Goal: Task Accomplishment & Management: Use online tool/utility

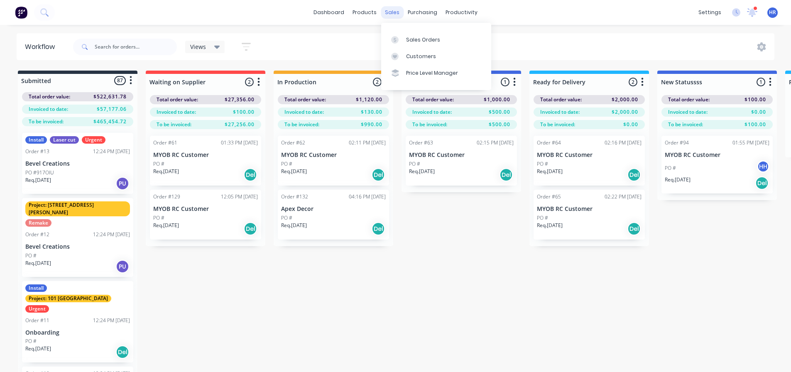
click at [388, 15] on div "sales" at bounding box center [392, 12] width 23 height 12
click at [413, 39] on div "Sales Orders" at bounding box center [423, 39] width 34 height 7
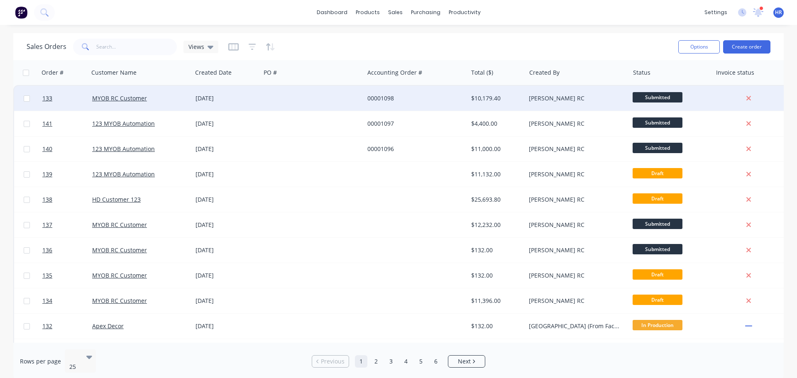
drag, startPoint x: 47, startPoint y: 90, endPoint x: 39, endPoint y: 86, distance: 8.7
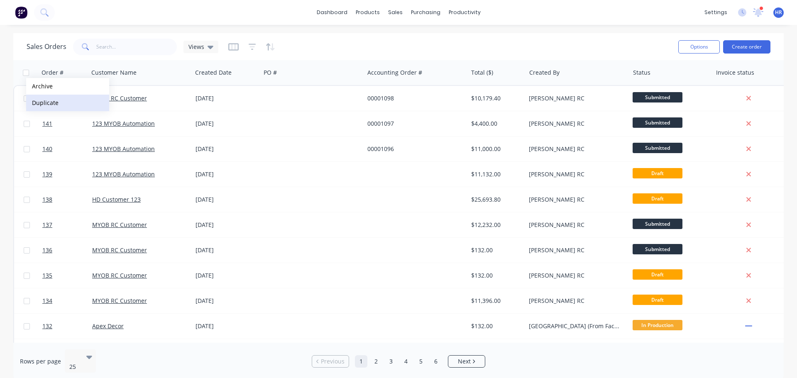
click at [46, 97] on button "Duplicate" at bounding box center [67, 103] width 83 height 17
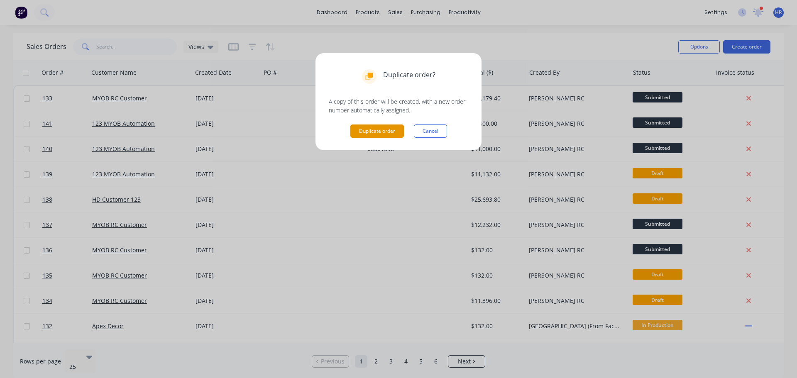
click at [375, 130] on button "Duplicate order" at bounding box center [377, 130] width 54 height 13
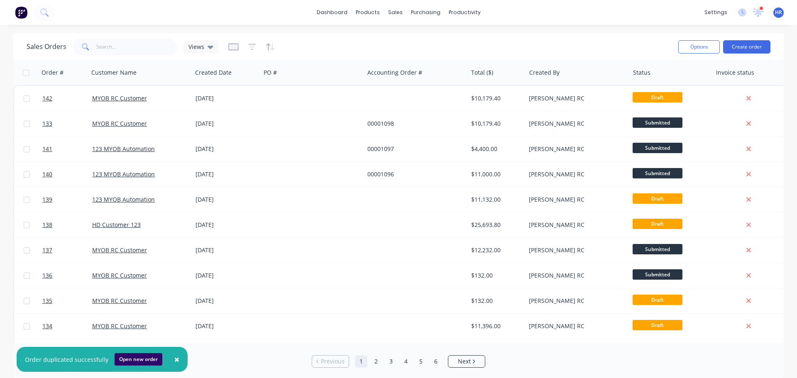
click at [141, 359] on button "Open new order" at bounding box center [139, 359] width 48 height 12
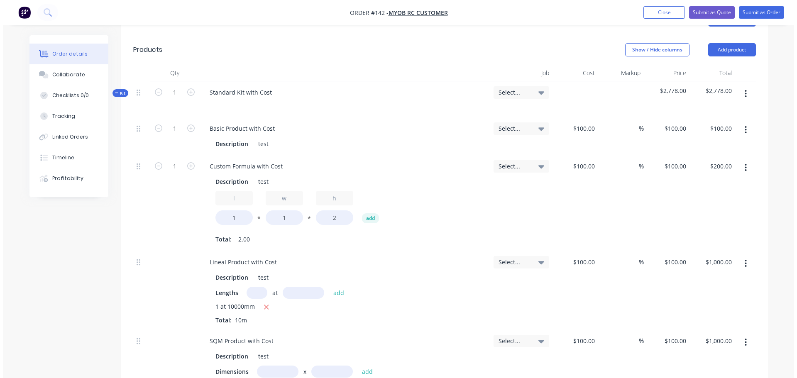
scroll to position [415, 0]
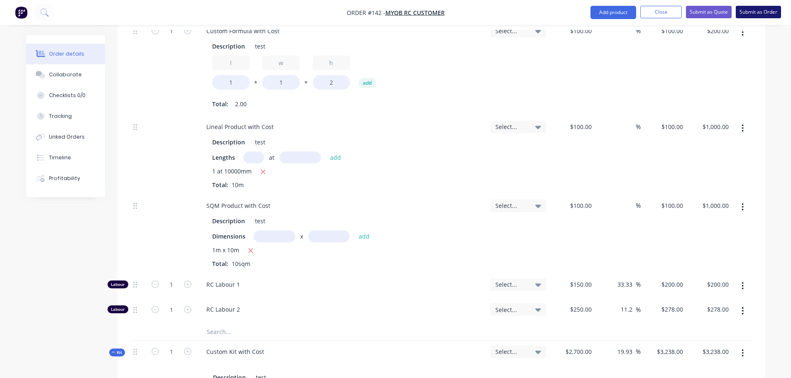
click at [757, 12] on button "Submit as Order" at bounding box center [757, 12] width 45 height 12
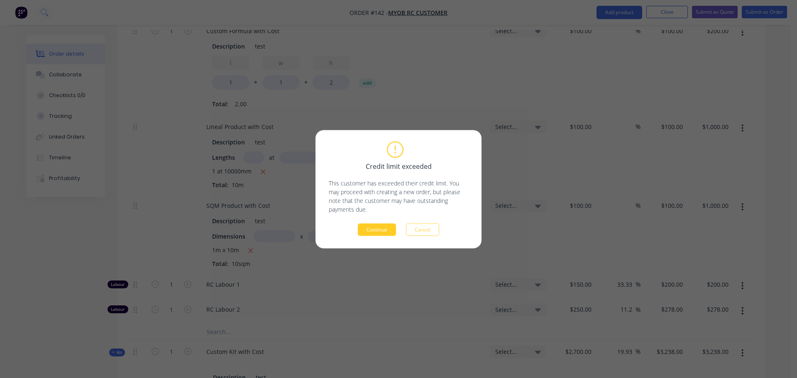
click at [373, 230] on button "Continue" at bounding box center [377, 229] width 38 height 12
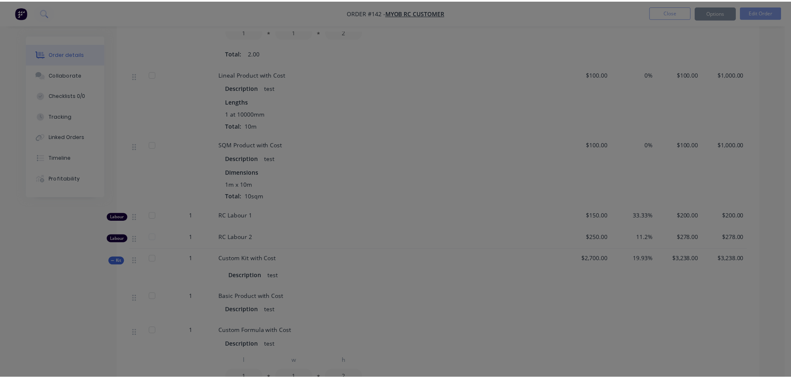
scroll to position [384, 0]
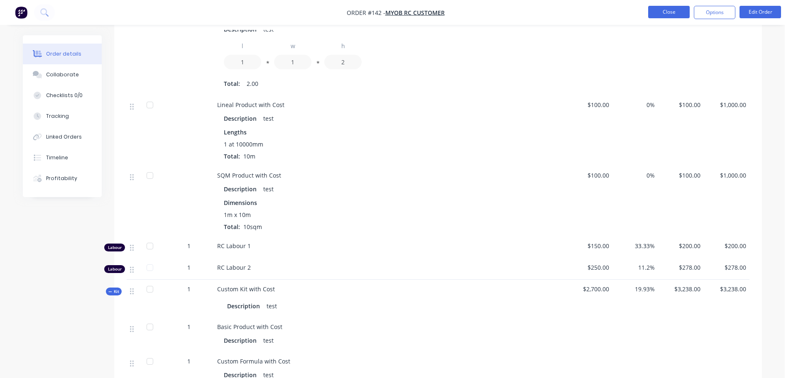
click at [668, 12] on button "Close" at bounding box center [668, 12] width 41 height 12
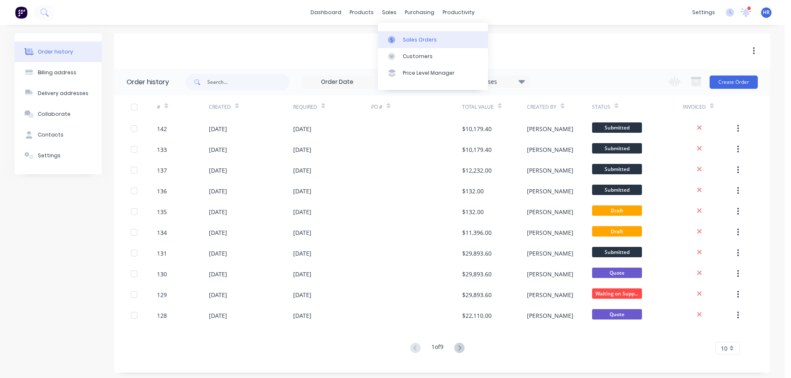
click at [406, 37] on div "Sales Orders" at bounding box center [420, 39] width 34 height 7
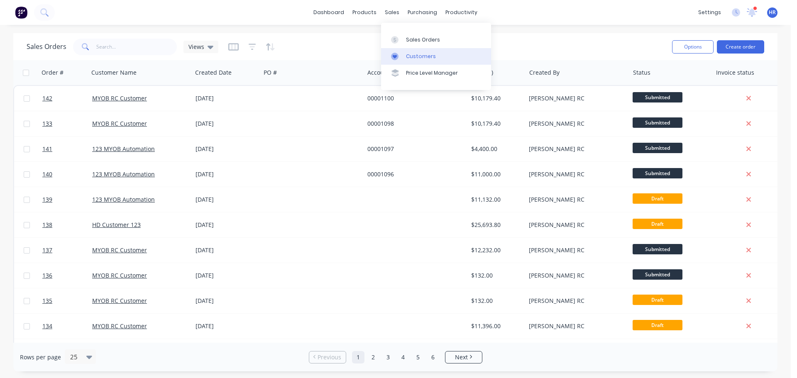
click at [423, 53] on div "Customers" at bounding box center [421, 56] width 30 height 7
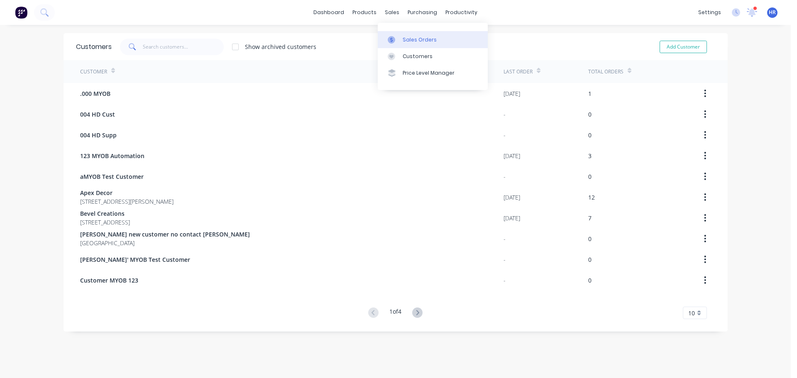
click at [404, 39] on div "Sales Orders" at bounding box center [420, 39] width 34 height 7
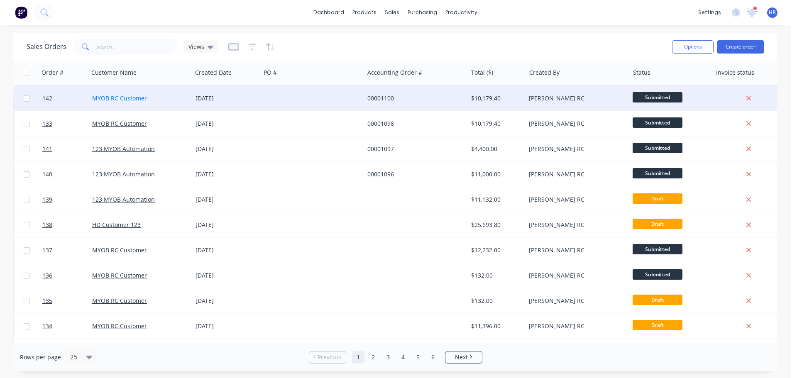
click at [116, 98] on link "MYOB RC Customer" at bounding box center [119, 98] width 55 height 8
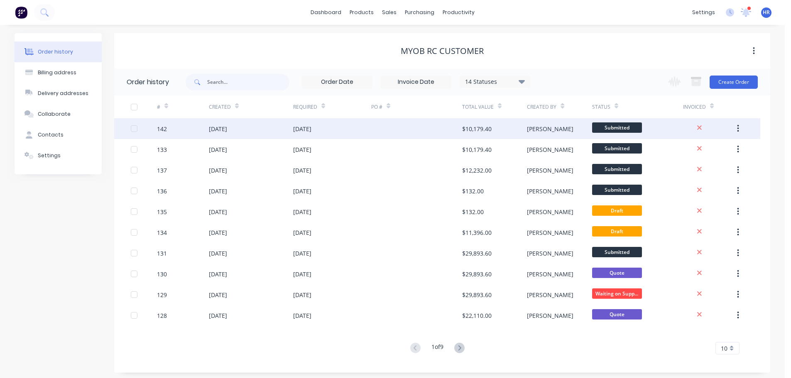
click at [130, 128] on div "142 04 Sep 2025 04 Sep 2025 $10,179.40 Harry Submitted" at bounding box center [437, 128] width 646 height 21
click at [135, 131] on div at bounding box center [134, 128] width 17 height 17
click at [742, 129] on button "button" at bounding box center [738, 128] width 20 height 15
click at [696, 166] on div "Duplicate" at bounding box center [708, 167] width 64 height 12
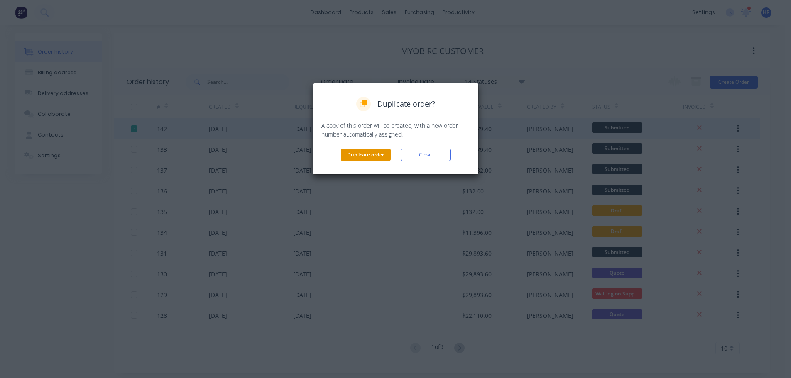
click at [373, 153] on button "Duplicate order" at bounding box center [366, 155] width 50 height 12
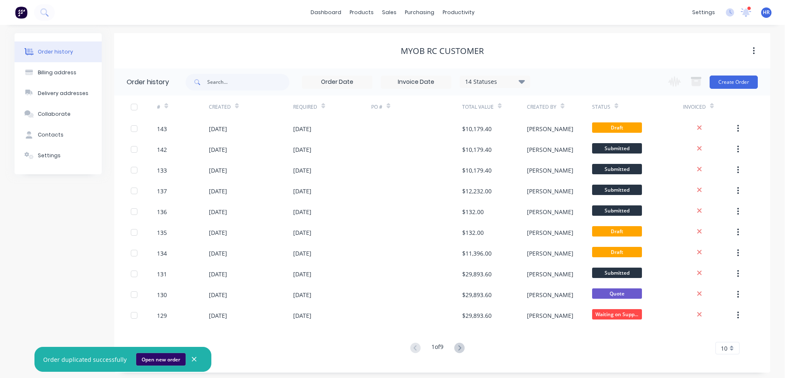
click at [161, 358] on button "Open new order" at bounding box center [160, 359] width 49 height 12
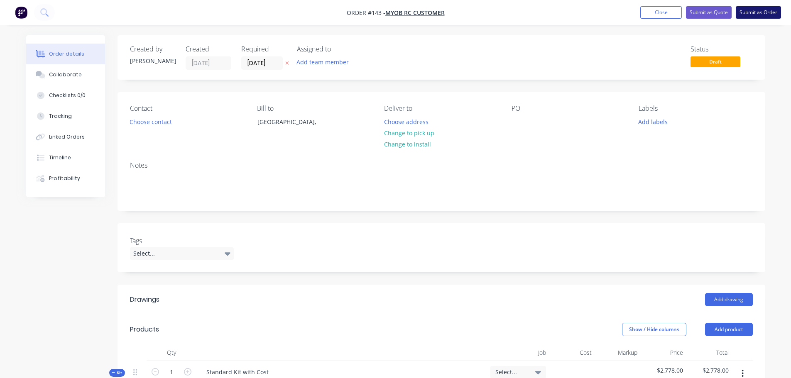
click at [771, 7] on button "Submit as Order" at bounding box center [757, 12] width 45 height 12
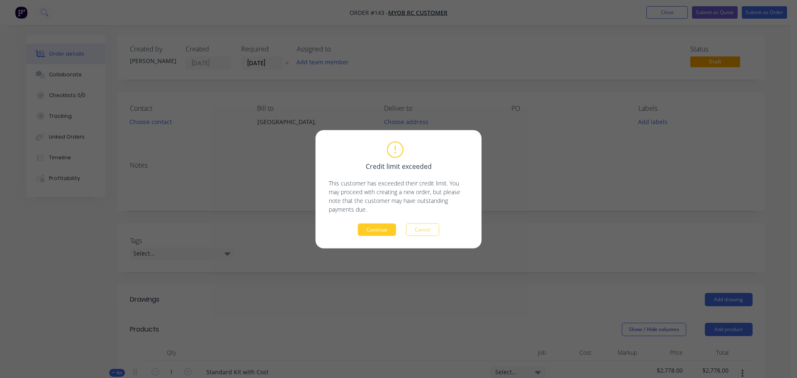
click at [386, 232] on button "Continue" at bounding box center [377, 229] width 38 height 12
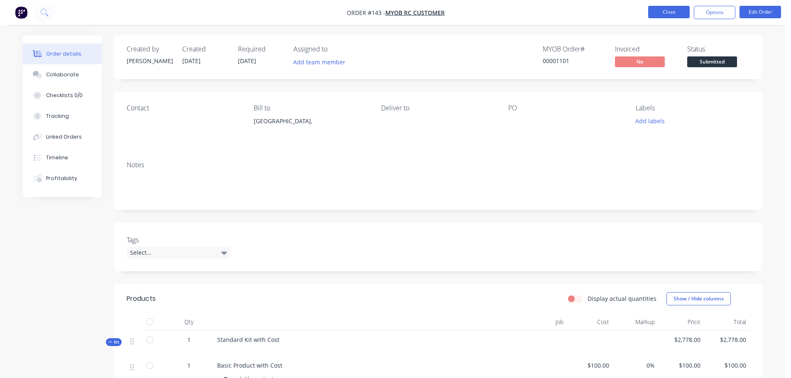
click at [659, 11] on button "Close" at bounding box center [668, 12] width 41 height 12
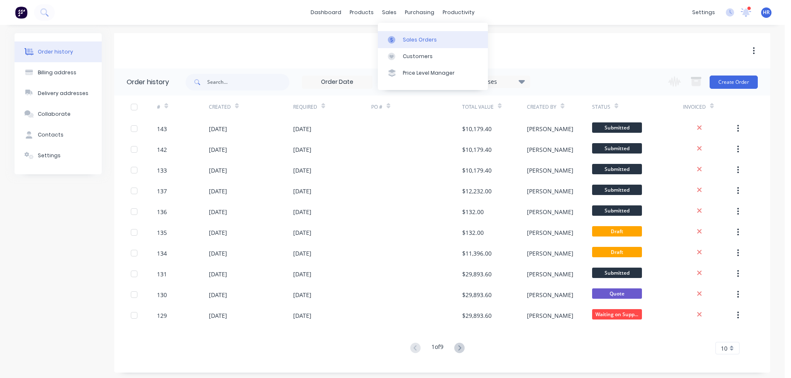
click at [406, 36] on div "Sales Orders" at bounding box center [420, 39] width 34 height 7
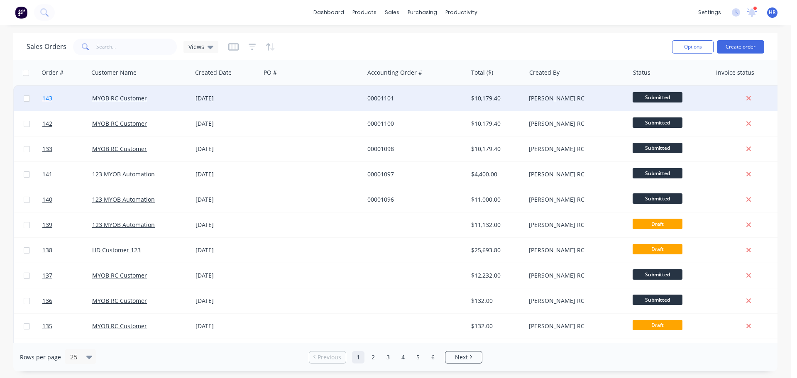
click at [57, 100] on link "143" at bounding box center [67, 98] width 50 height 25
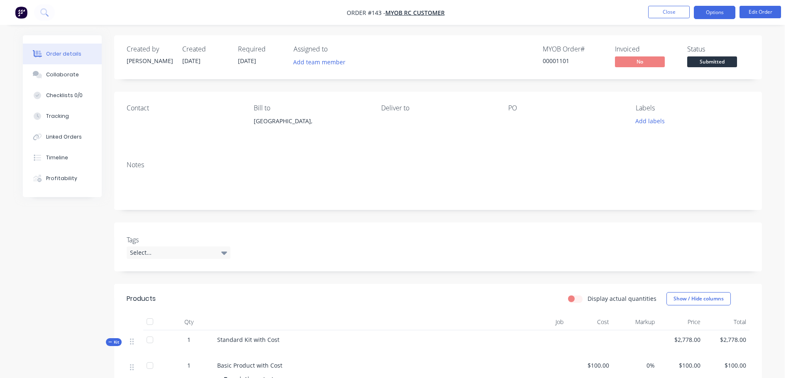
click at [711, 10] on button "Options" at bounding box center [713, 12] width 41 height 13
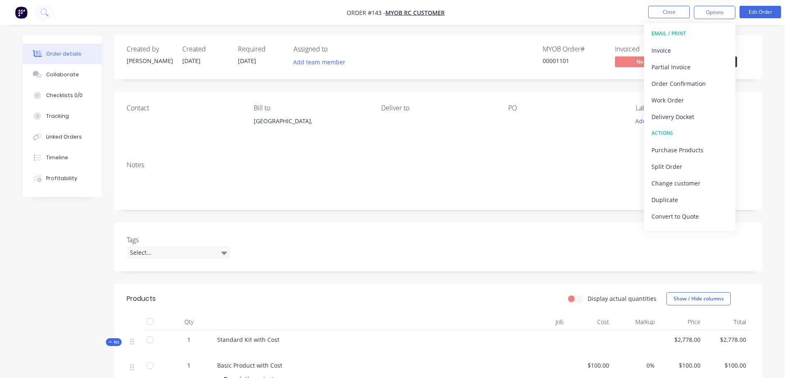
scroll to position [12, 0]
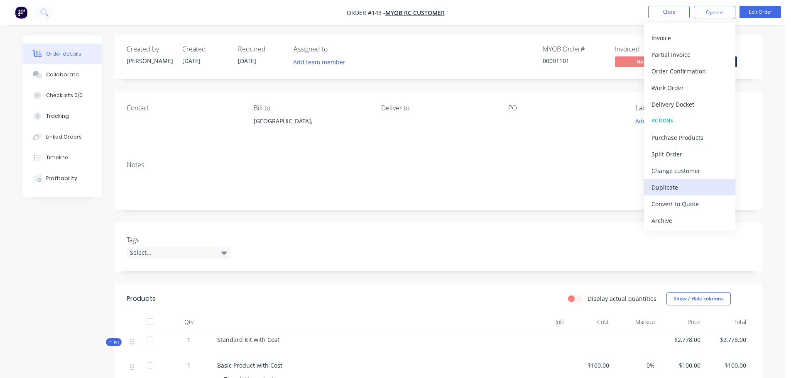
click at [686, 191] on div "Duplicate" at bounding box center [689, 187] width 76 height 12
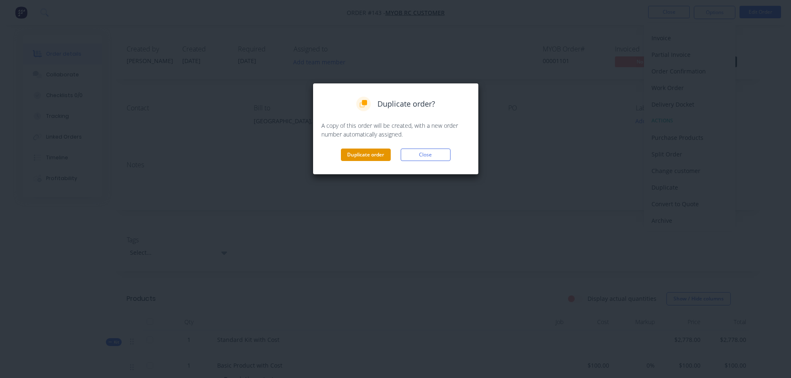
click at [356, 152] on button "Duplicate order" at bounding box center [366, 155] width 50 height 12
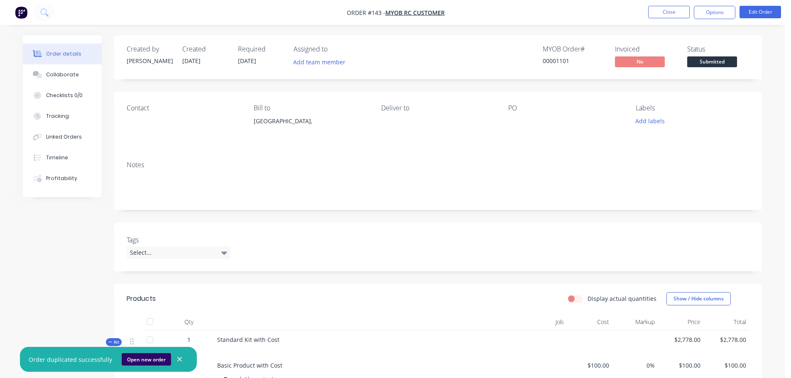
click at [147, 358] on button "Open new order" at bounding box center [146, 359] width 49 height 12
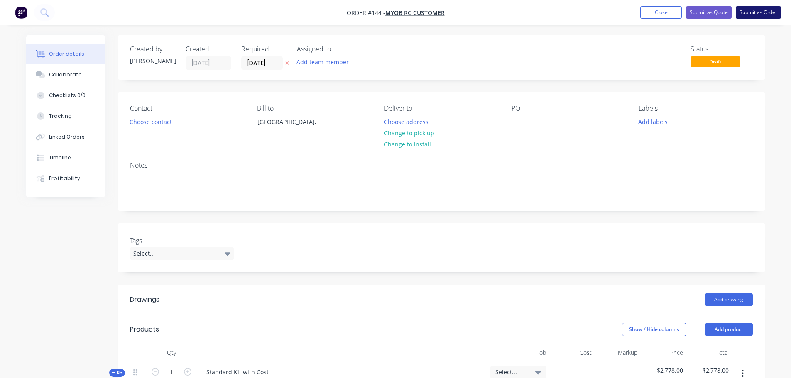
click at [755, 15] on button "Submit as Order" at bounding box center [757, 12] width 45 height 12
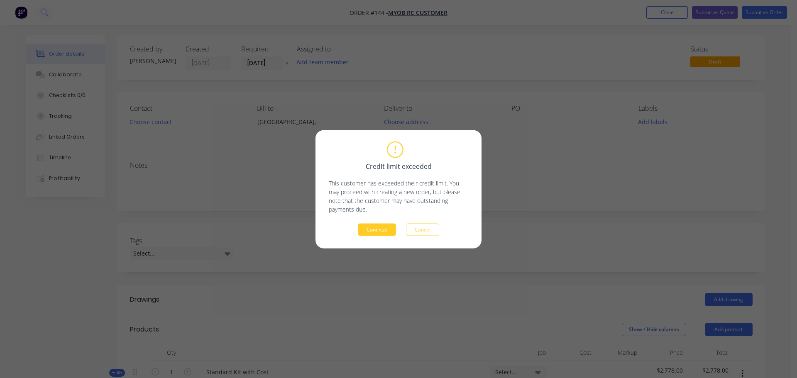
click at [372, 235] on button "Continue" at bounding box center [377, 229] width 38 height 12
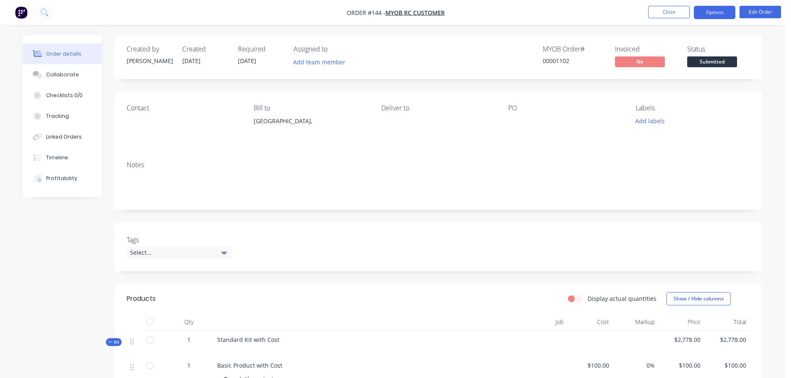
click at [711, 7] on button "Options" at bounding box center [713, 12] width 41 height 13
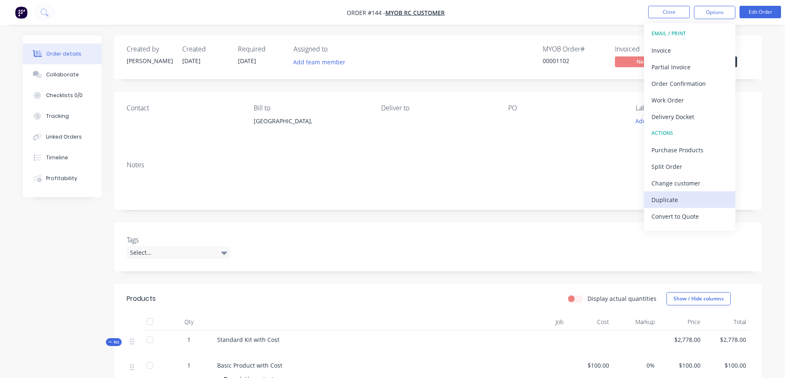
click at [672, 201] on div "Duplicate" at bounding box center [689, 200] width 76 height 12
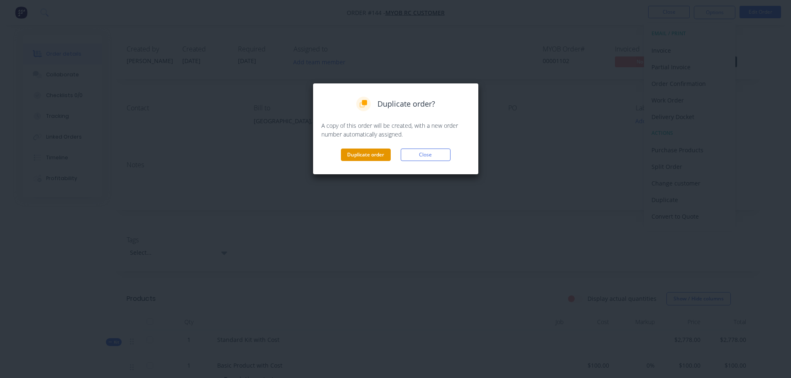
click at [357, 155] on button "Duplicate order" at bounding box center [366, 155] width 50 height 12
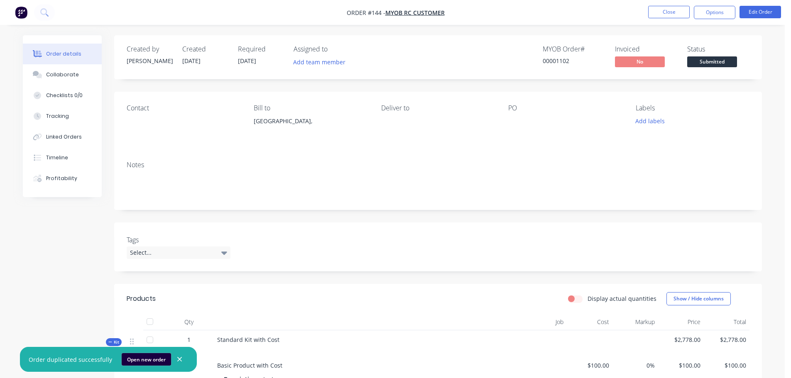
click at [141, 360] on button "Open new order" at bounding box center [146, 359] width 49 height 12
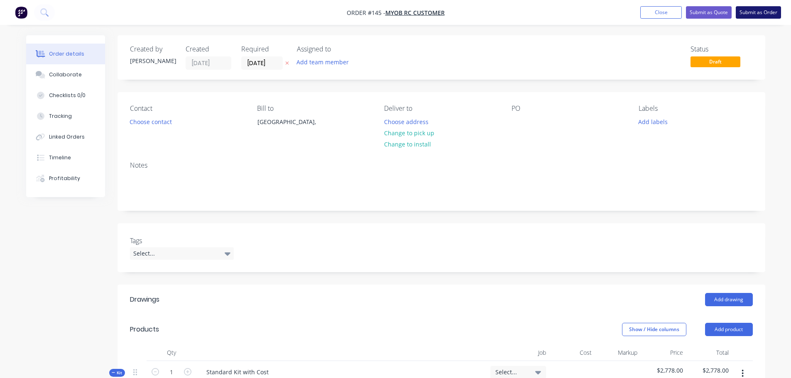
click at [759, 12] on button "Submit as Order" at bounding box center [757, 12] width 45 height 12
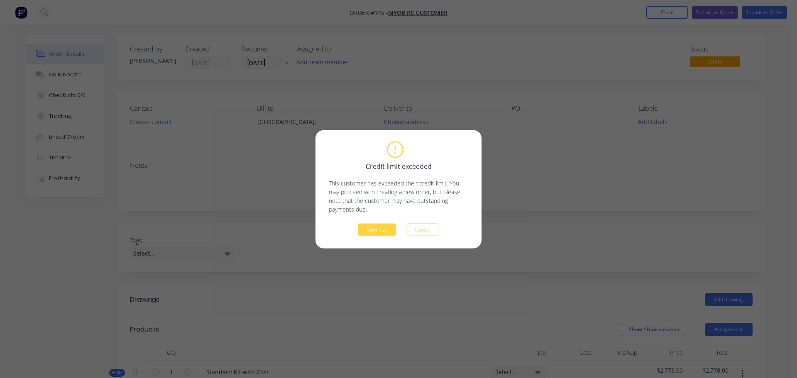
drag, startPoint x: 417, startPoint y: 228, endPoint x: 442, endPoint y: 215, distance: 28.4
click at [417, 228] on button "Cancel" at bounding box center [422, 229] width 33 height 12
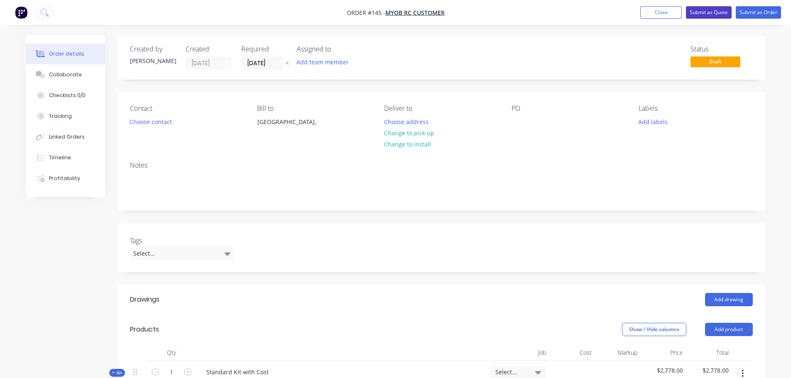
click at [705, 14] on button "Submit as Quote" at bounding box center [709, 12] width 46 height 12
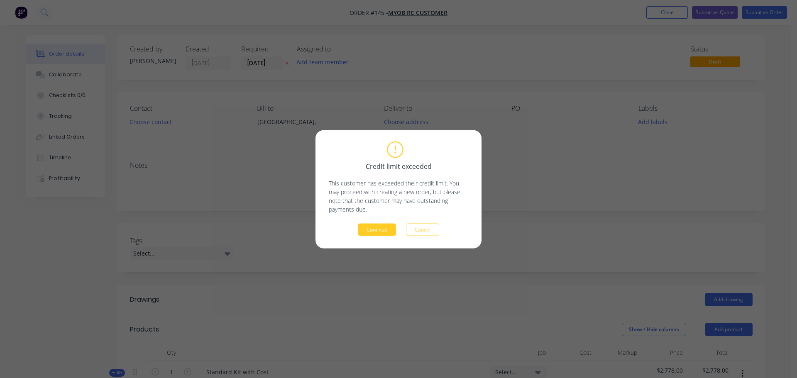
click at [379, 233] on button "Continue" at bounding box center [377, 229] width 38 height 12
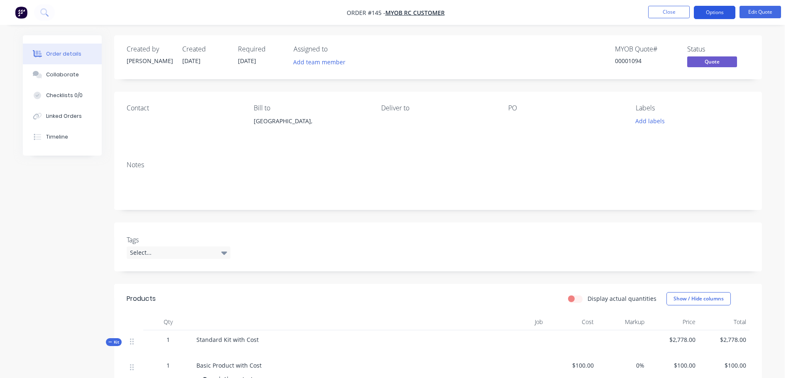
click at [714, 14] on button "Options" at bounding box center [713, 12] width 41 height 13
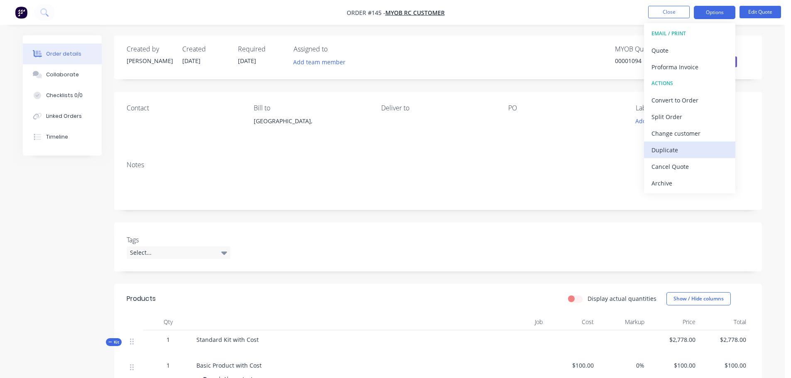
click at [676, 144] on div "Duplicate" at bounding box center [689, 150] width 76 height 12
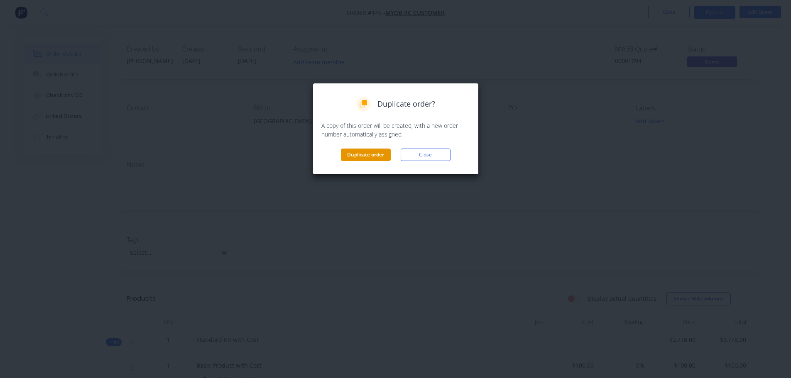
click at [374, 156] on button "Duplicate order" at bounding box center [366, 155] width 50 height 12
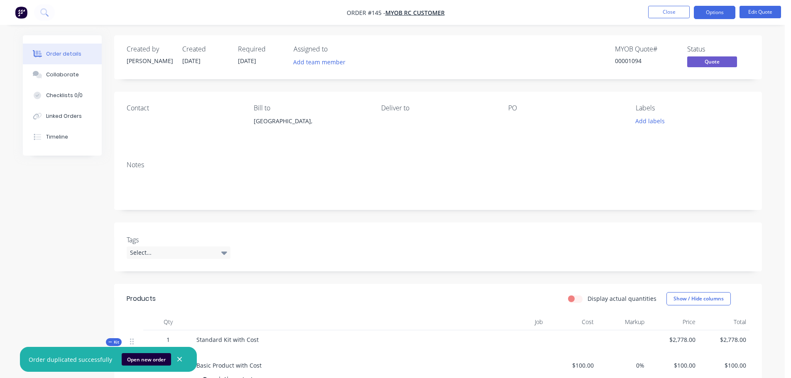
click at [177, 358] on icon "button" at bounding box center [179, 359] width 5 height 5
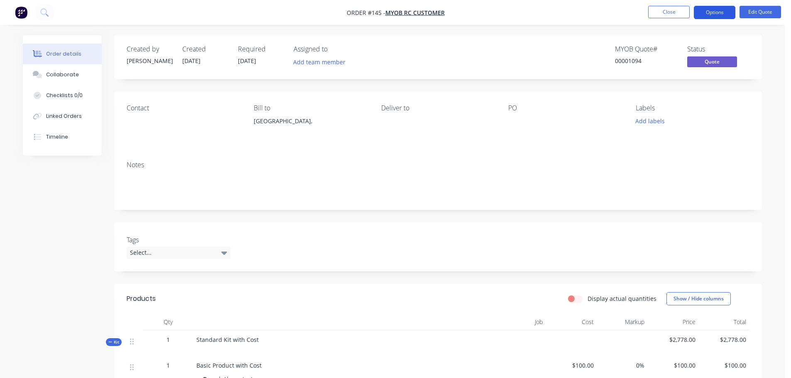
click at [718, 12] on button "Options" at bounding box center [713, 12] width 41 height 13
click at [673, 11] on button "Close" at bounding box center [668, 12] width 41 height 12
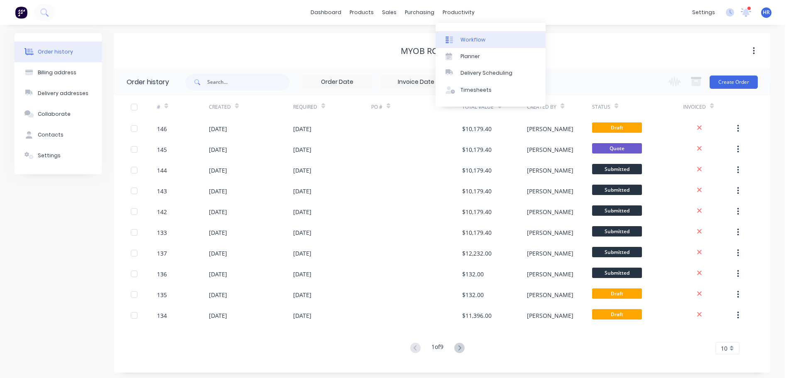
click at [479, 39] on div "Workflow" at bounding box center [472, 39] width 25 height 7
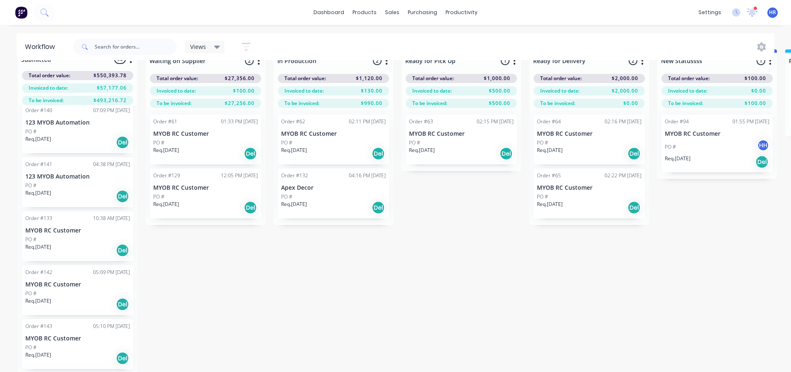
scroll to position [33, 0]
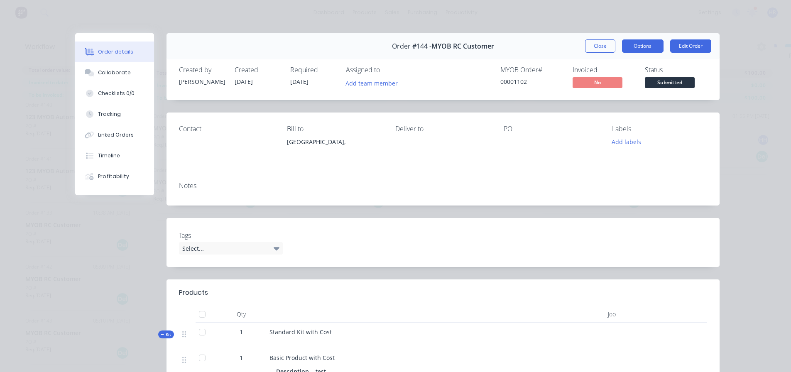
click at [643, 49] on button "Options" at bounding box center [642, 45] width 41 height 13
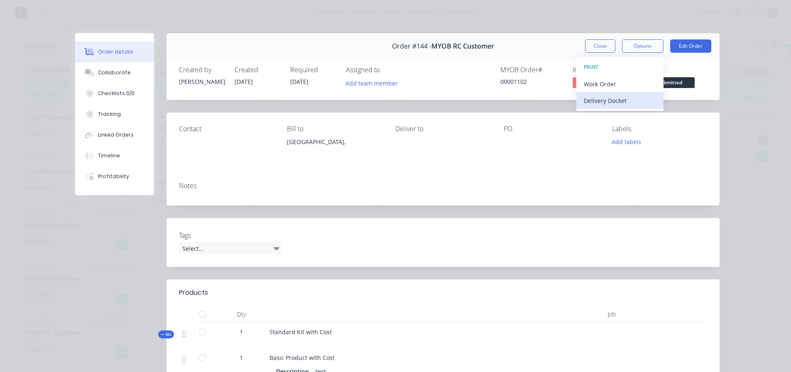
click at [614, 95] on div "Delivery Docket" at bounding box center [619, 101] width 72 height 12
click at [596, 98] on div "Standard" at bounding box center [619, 101] width 72 height 12
